Goal: Transaction & Acquisition: Obtain resource

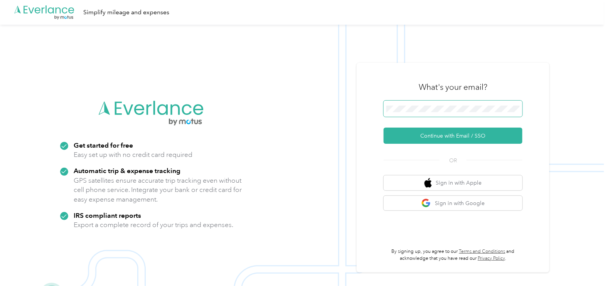
click at [432, 103] on span at bounding box center [453, 109] width 139 height 16
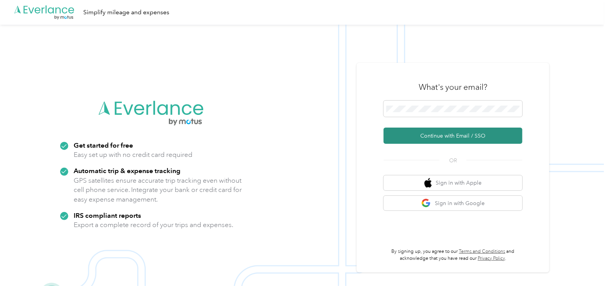
click at [454, 132] on button "Continue with Email / SSO" at bounding box center [453, 136] width 139 height 16
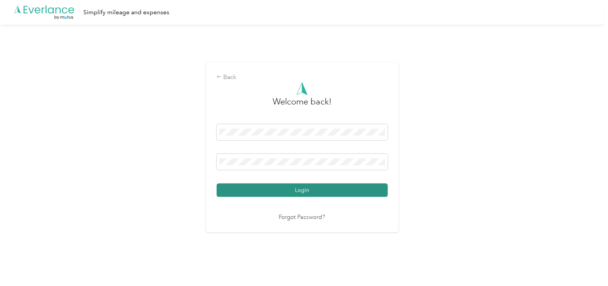
click at [314, 193] on button "Login" at bounding box center [302, 191] width 171 height 14
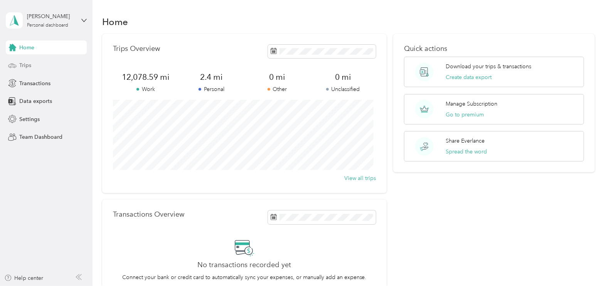
click at [29, 64] on span "Trips" at bounding box center [25, 65] width 12 height 8
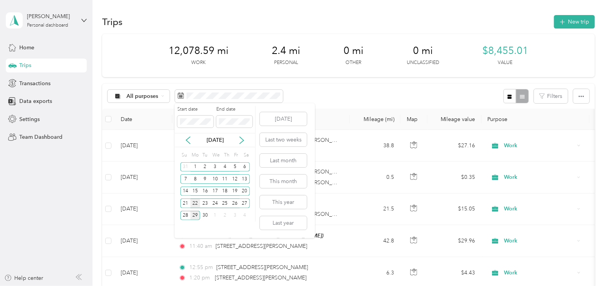
click at [193, 204] on div "22" at bounding box center [196, 204] width 10 height 10
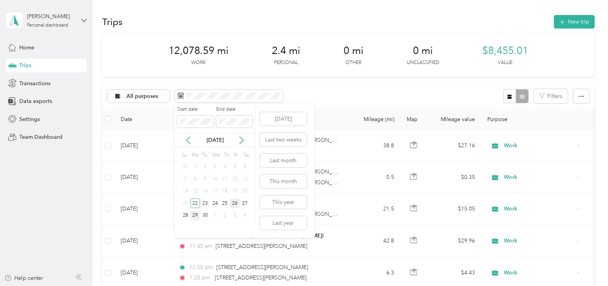
click at [235, 203] on div "26" at bounding box center [235, 204] width 10 height 10
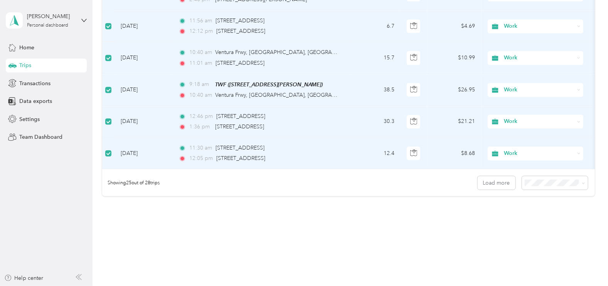
scroll to position [775, 0]
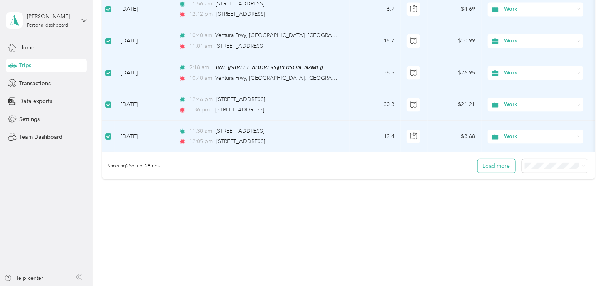
click at [488, 167] on button "Load more" at bounding box center [497, 166] width 38 height 14
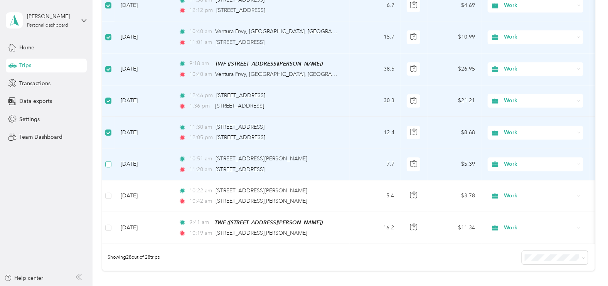
click at [108, 160] on label at bounding box center [108, 164] width 6 height 8
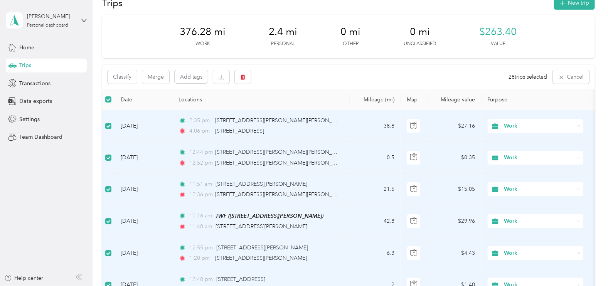
scroll to position [0, 0]
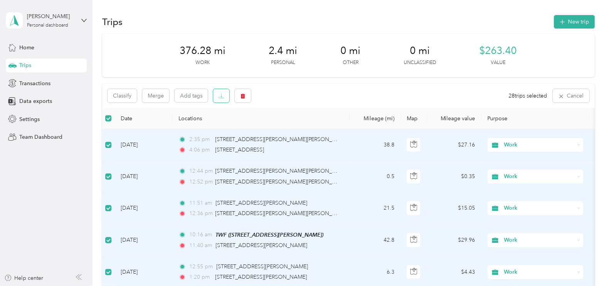
click at [217, 98] on button "button" at bounding box center [221, 96] width 16 height 14
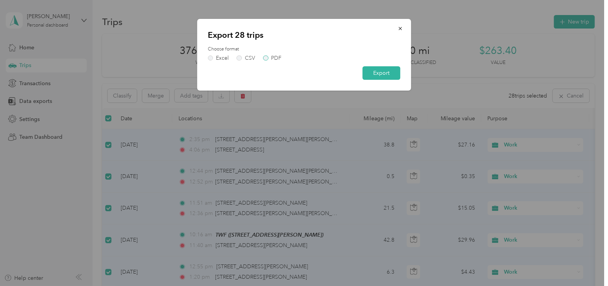
click at [267, 56] on label "PDF" at bounding box center [273, 58] width 19 height 5
click at [383, 71] on button "Export" at bounding box center [382, 73] width 38 height 14
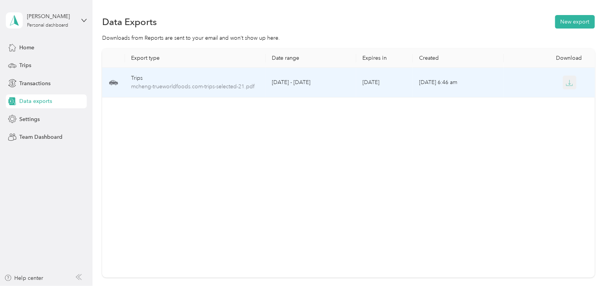
click at [566, 83] on icon "button" at bounding box center [569, 82] width 7 height 7
click at [566, 84] on icon "button" at bounding box center [569, 82] width 7 height 7
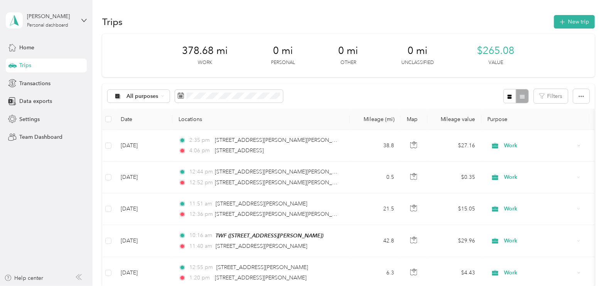
click at [113, 120] on th at bounding box center [108, 119] width 12 height 21
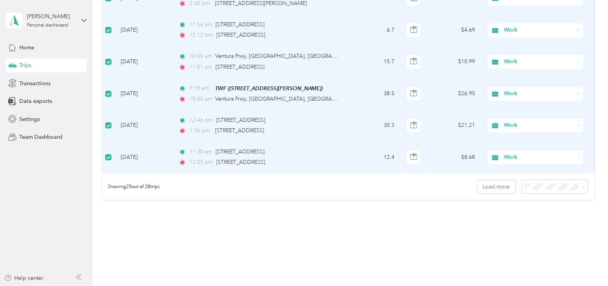
scroll to position [775, 0]
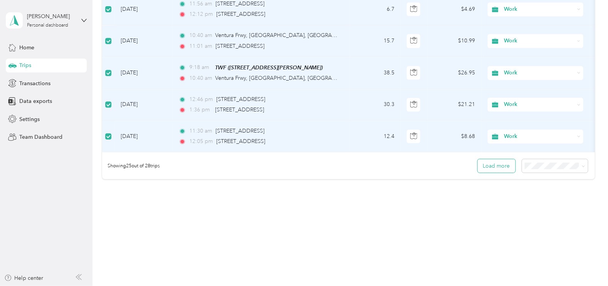
click at [491, 168] on button "Load more" at bounding box center [497, 166] width 38 height 14
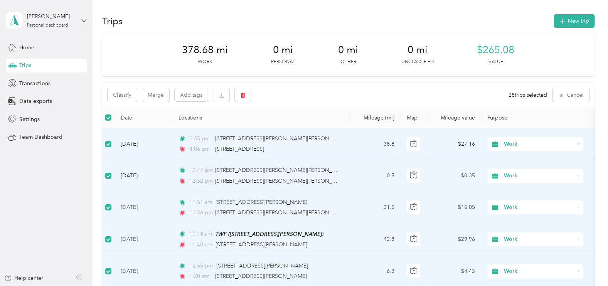
scroll to position [0, 0]
click at [222, 94] on icon "button" at bounding box center [221, 95] width 5 height 5
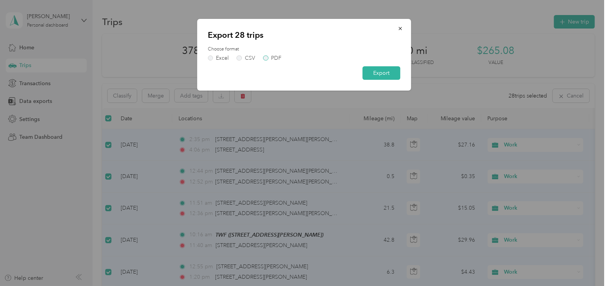
click at [266, 58] on label "PDF" at bounding box center [273, 58] width 19 height 5
click at [374, 80] on div "Export 28 trips Choose format Excel CSV PDF Export" at bounding box center [304, 55] width 214 height 72
click at [379, 78] on button "Export" at bounding box center [382, 73] width 38 height 14
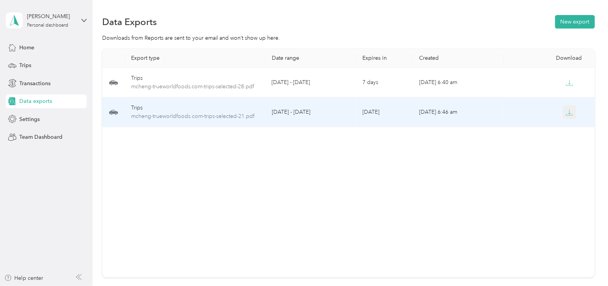
click at [566, 112] on icon "button" at bounding box center [569, 112] width 7 height 7
